Goal: Transaction & Acquisition: Download file/media

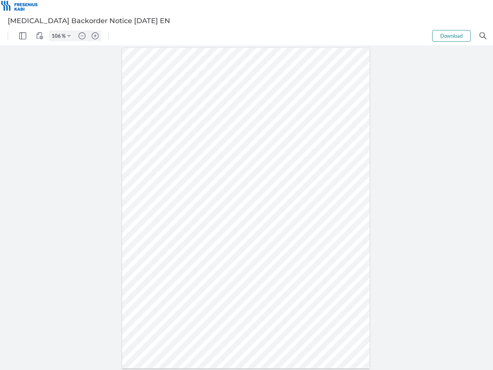
click at [23, 36] on img "Panel" at bounding box center [22, 35] width 7 height 7
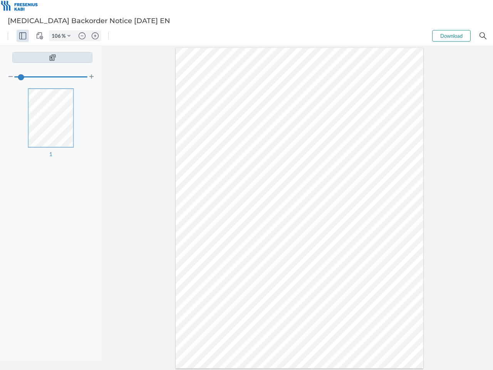
click at [40, 36] on img "View Controls" at bounding box center [39, 35] width 7 height 7
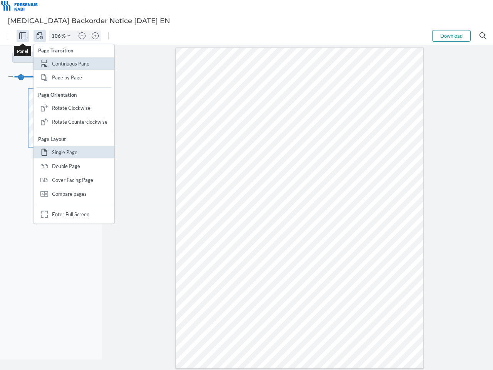
click at [57, 36] on input "106" at bounding box center [55, 35] width 12 height 7
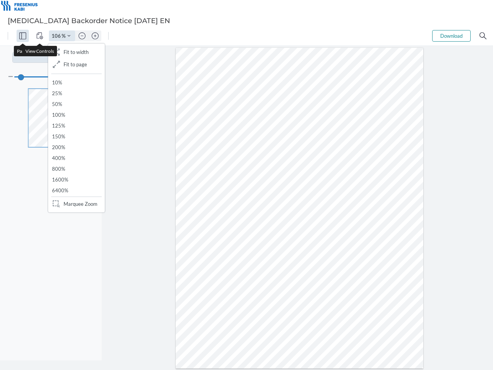
click at [69, 36] on img "Zoom Controls" at bounding box center [68, 35] width 3 height 3
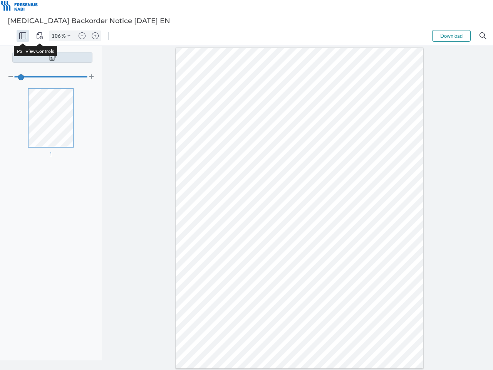
click at [82, 36] on img "Zoom out" at bounding box center [82, 35] width 7 height 7
click at [95, 36] on img "Zoom in" at bounding box center [95, 35] width 7 height 7
type input "106"
click at [451, 36] on button "Download" at bounding box center [451, 36] width 39 height 12
click at [483, 36] on img "Search" at bounding box center [483, 35] width 7 height 7
